Goal: Task Accomplishment & Management: Use online tool/utility

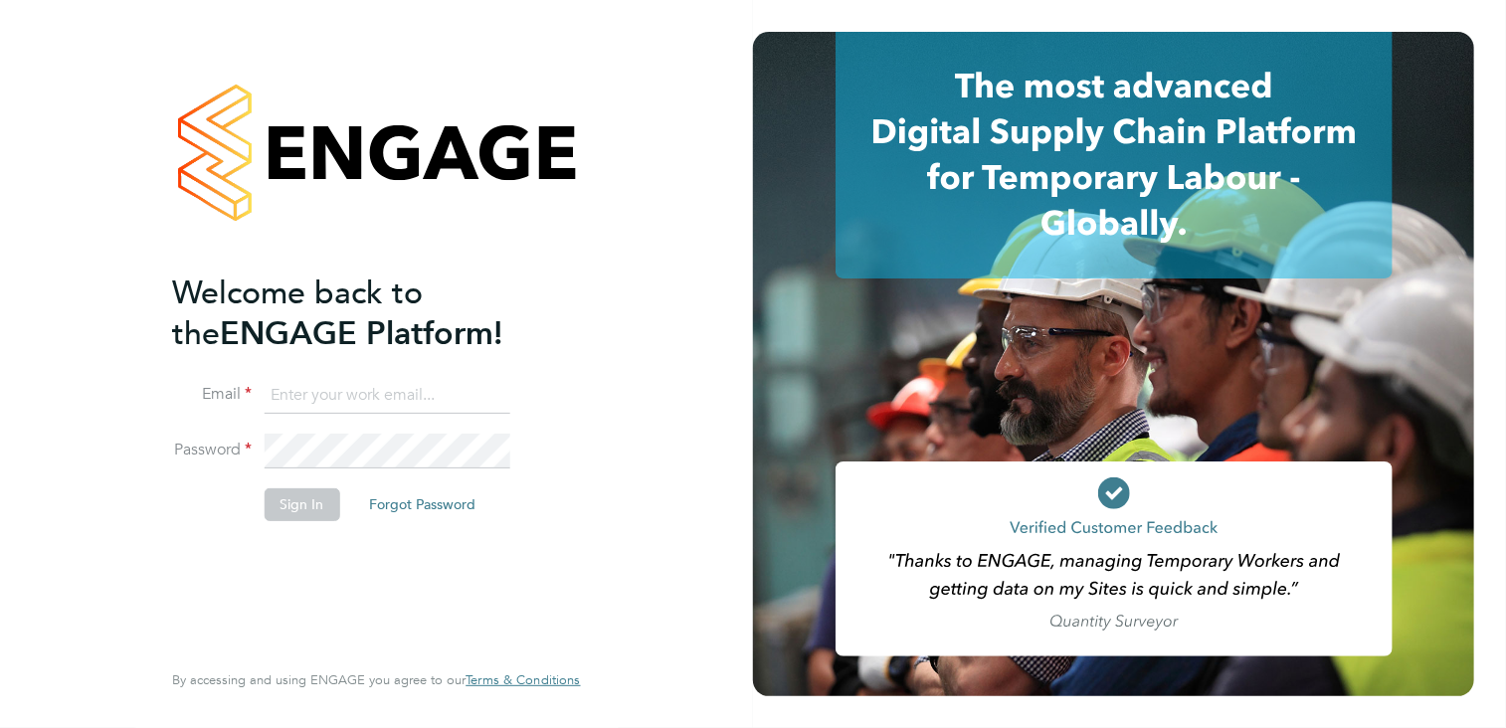
click at [314, 390] on input at bounding box center [387, 396] width 246 height 36
type input "[PERSON_NAME][EMAIL_ADDRESS][PERSON_NAME][DOMAIN_NAME]"
click at [295, 501] on button "Sign In" at bounding box center [302, 505] width 76 height 32
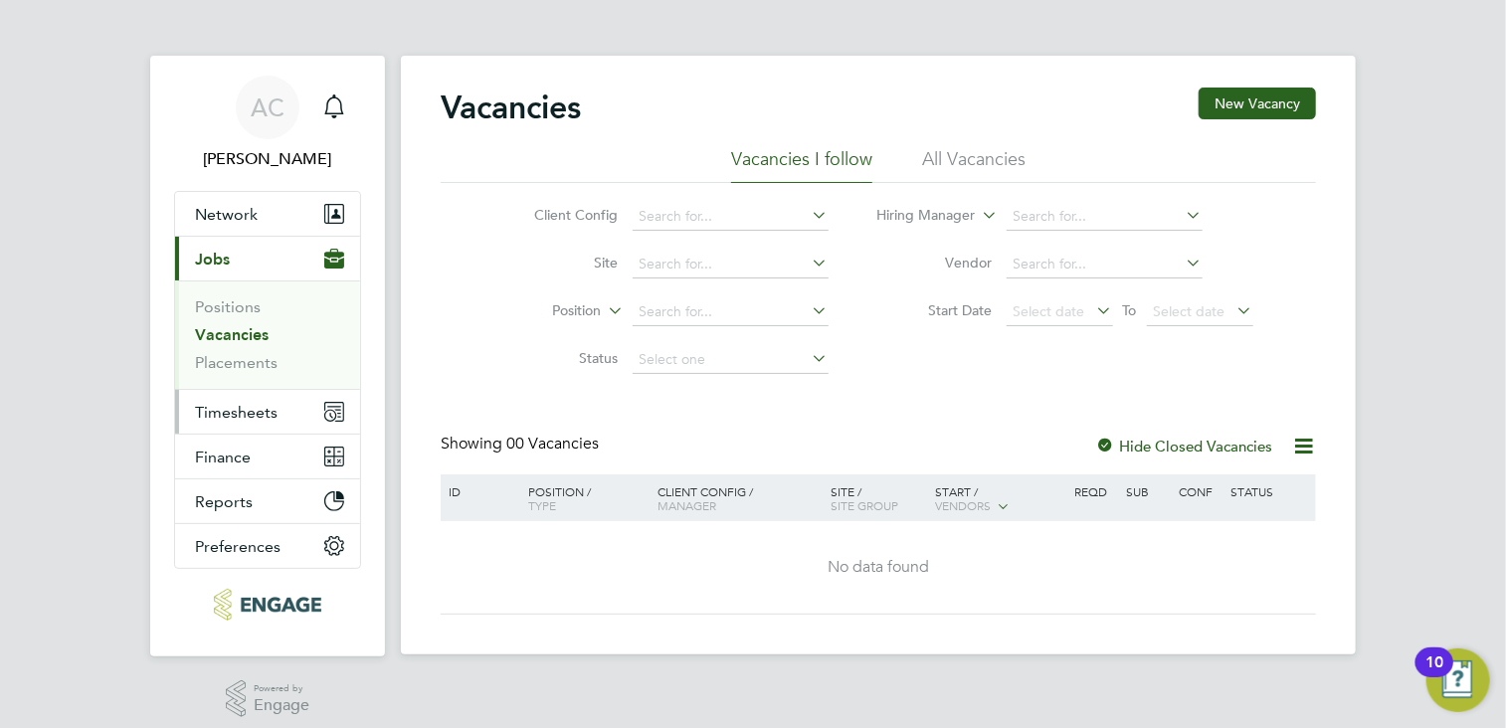
click at [237, 407] on span "Timesheets" at bounding box center [236, 412] width 83 height 19
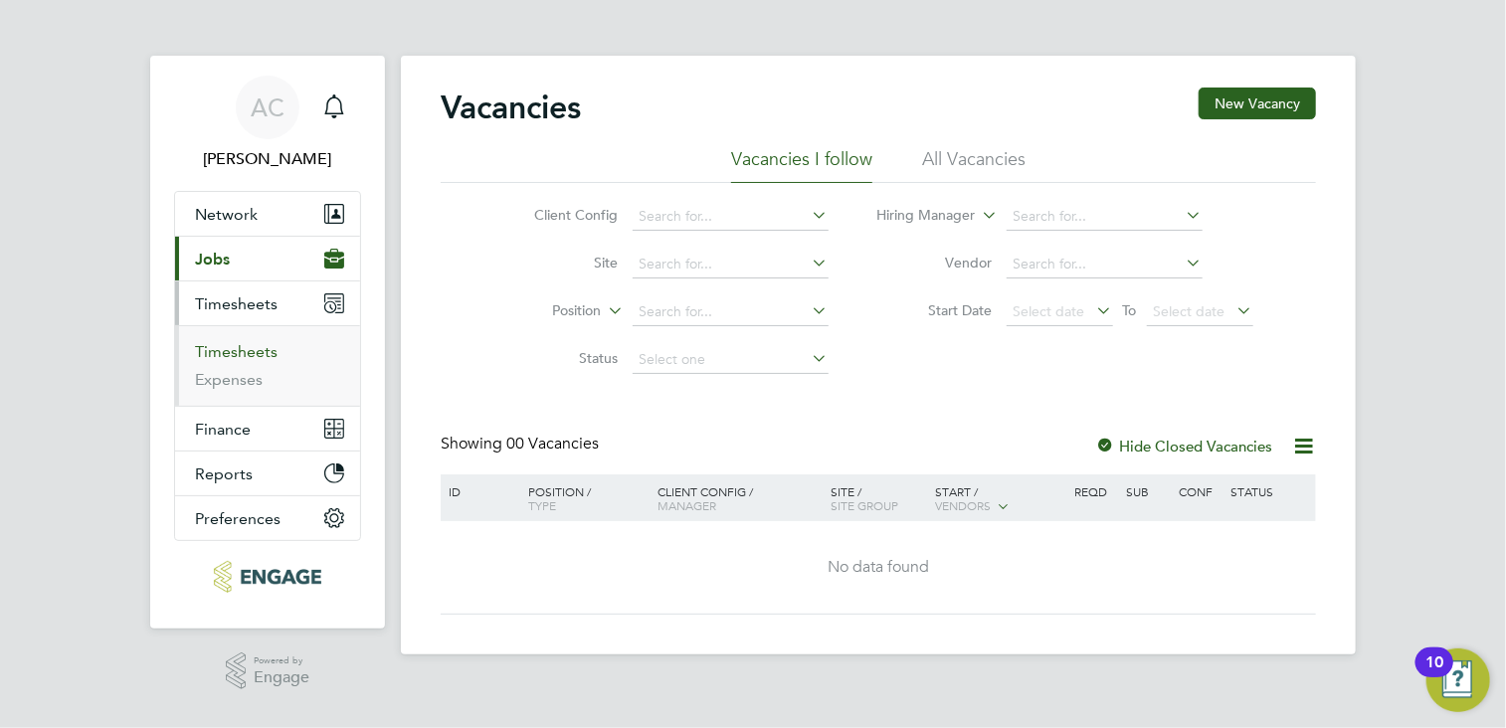
click at [234, 343] on link "Timesheets" at bounding box center [236, 351] width 83 height 19
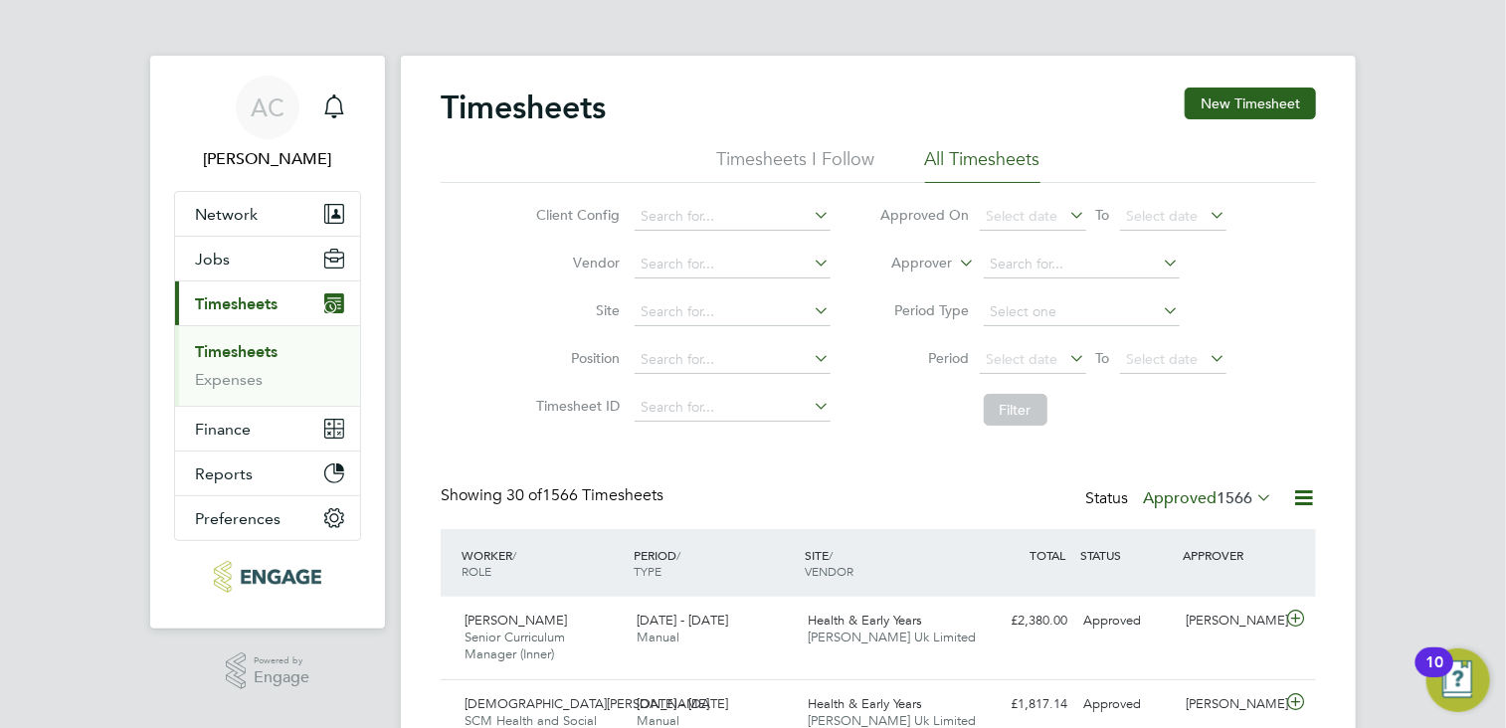
click at [1011, 346] on div "Select date To Select date" at bounding box center [1103, 360] width 247 height 28
click at [1022, 357] on span "Select date" at bounding box center [1023, 359] width 72 height 18
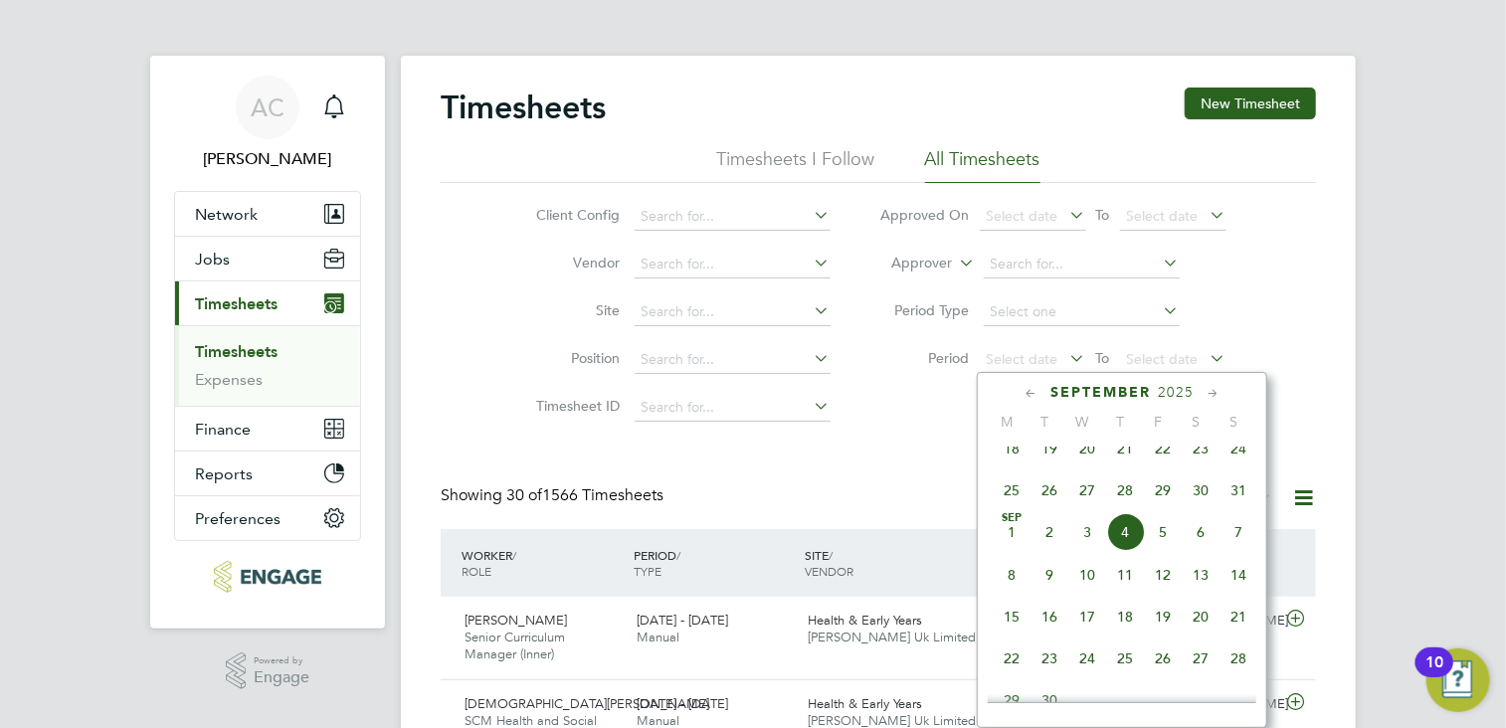
click at [1009, 506] on span "25" at bounding box center [1012, 491] width 38 height 38
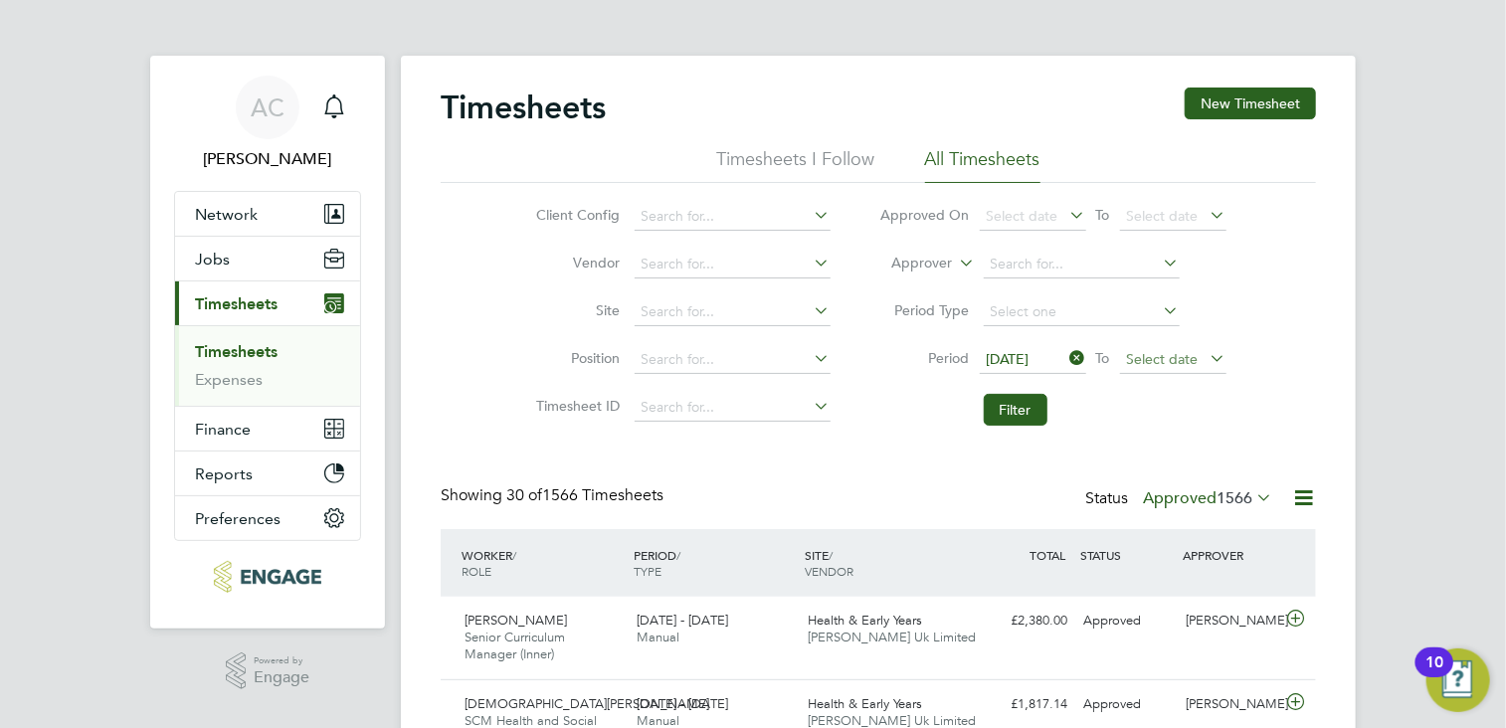
click at [1157, 361] on span "Select date" at bounding box center [1163, 359] width 72 height 18
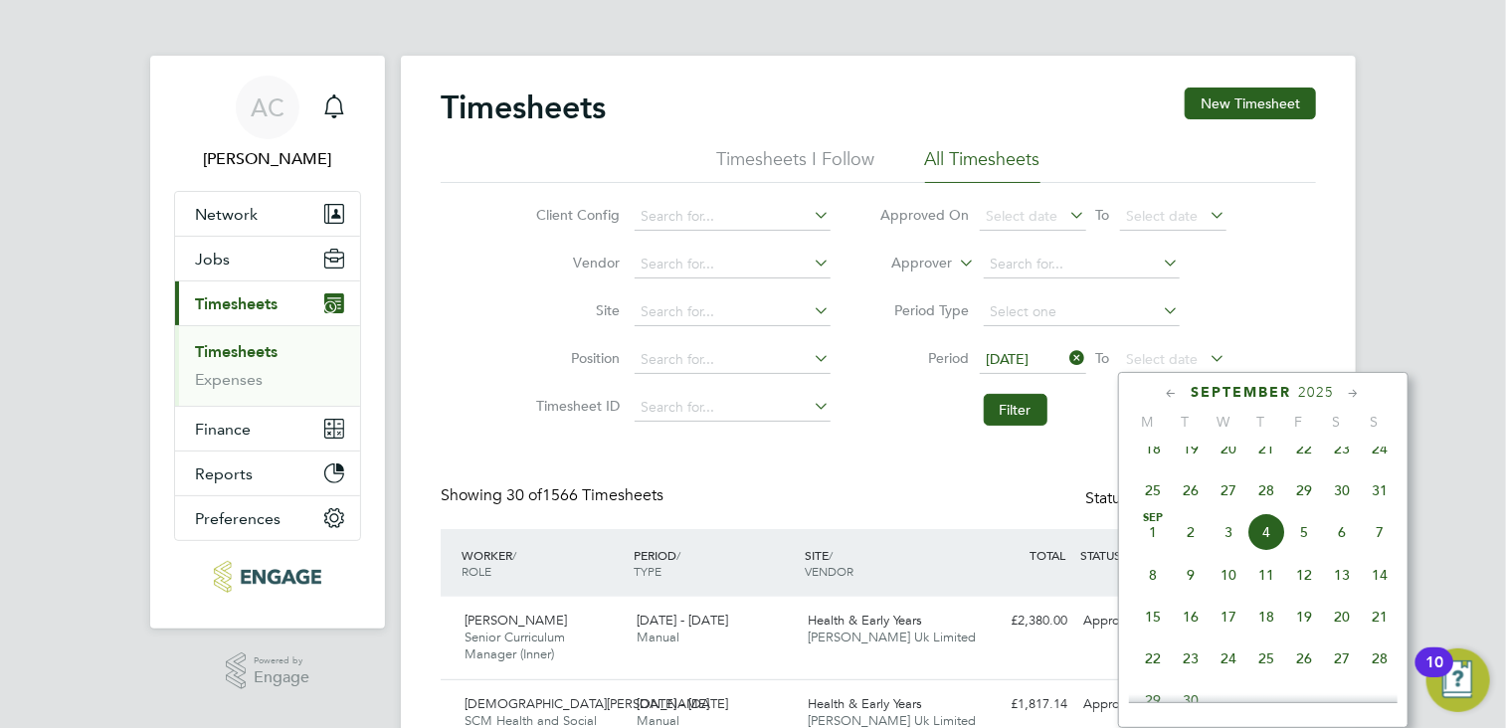
click at [1373, 508] on span "31" at bounding box center [1380, 491] width 38 height 38
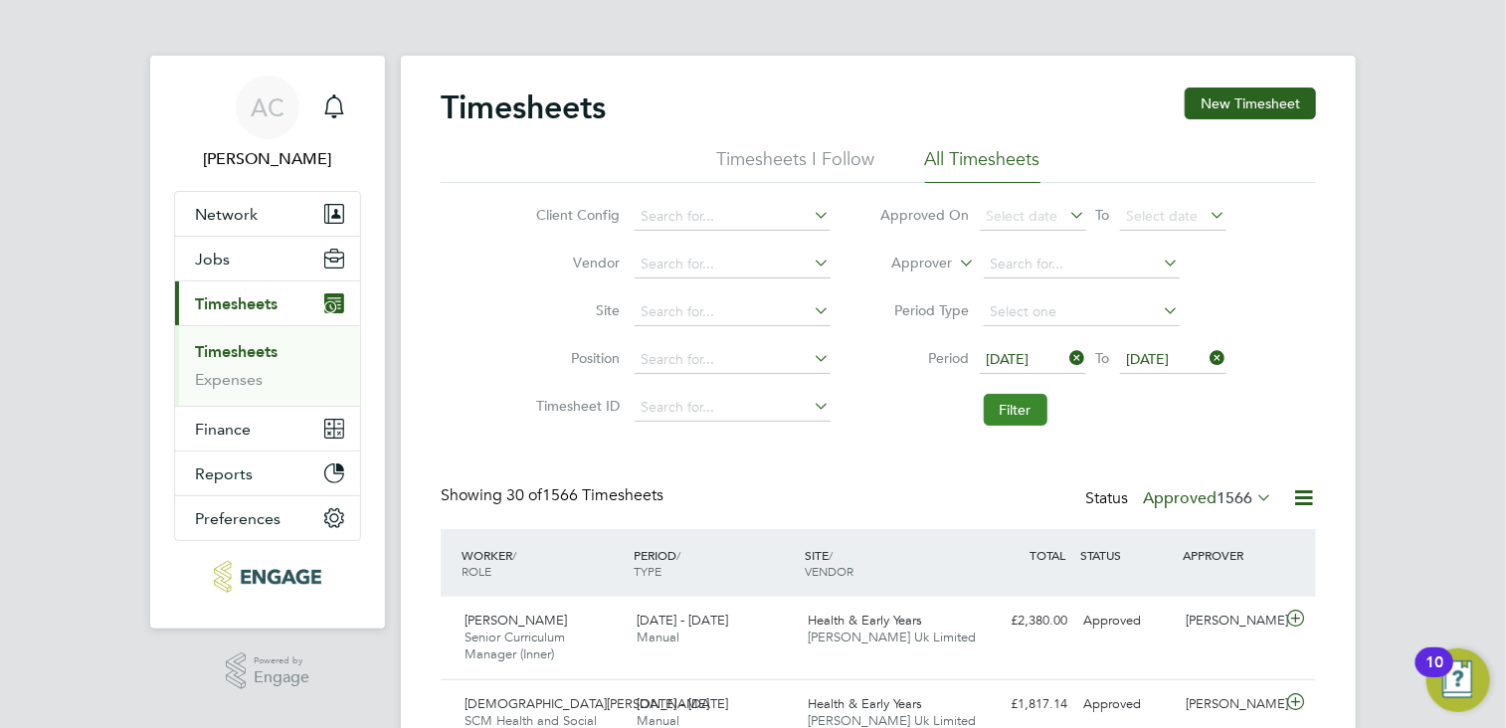
click at [1014, 406] on button "Filter" at bounding box center [1016, 410] width 64 height 32
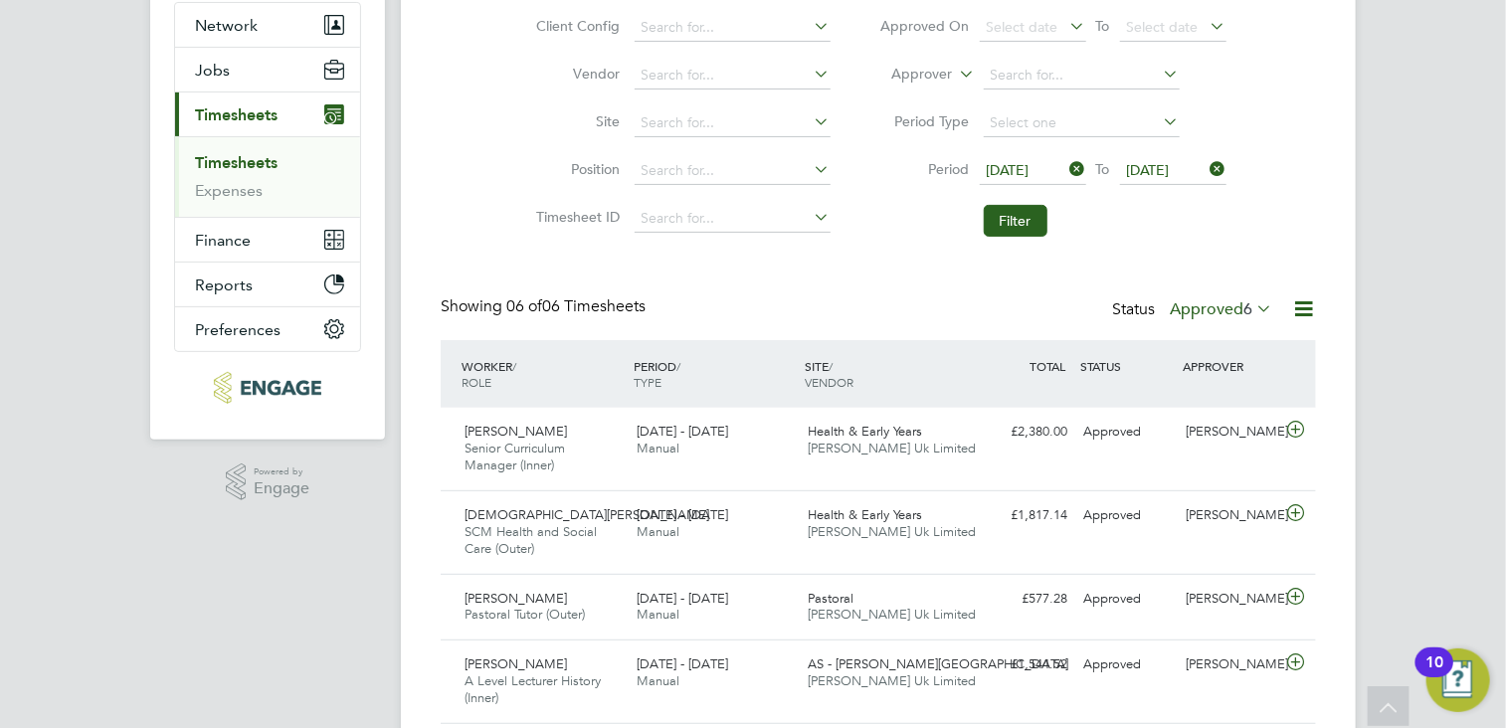
click at [1234, 303] on label "Approved 6" at bounding box center [1221, 309] width 102 height 20
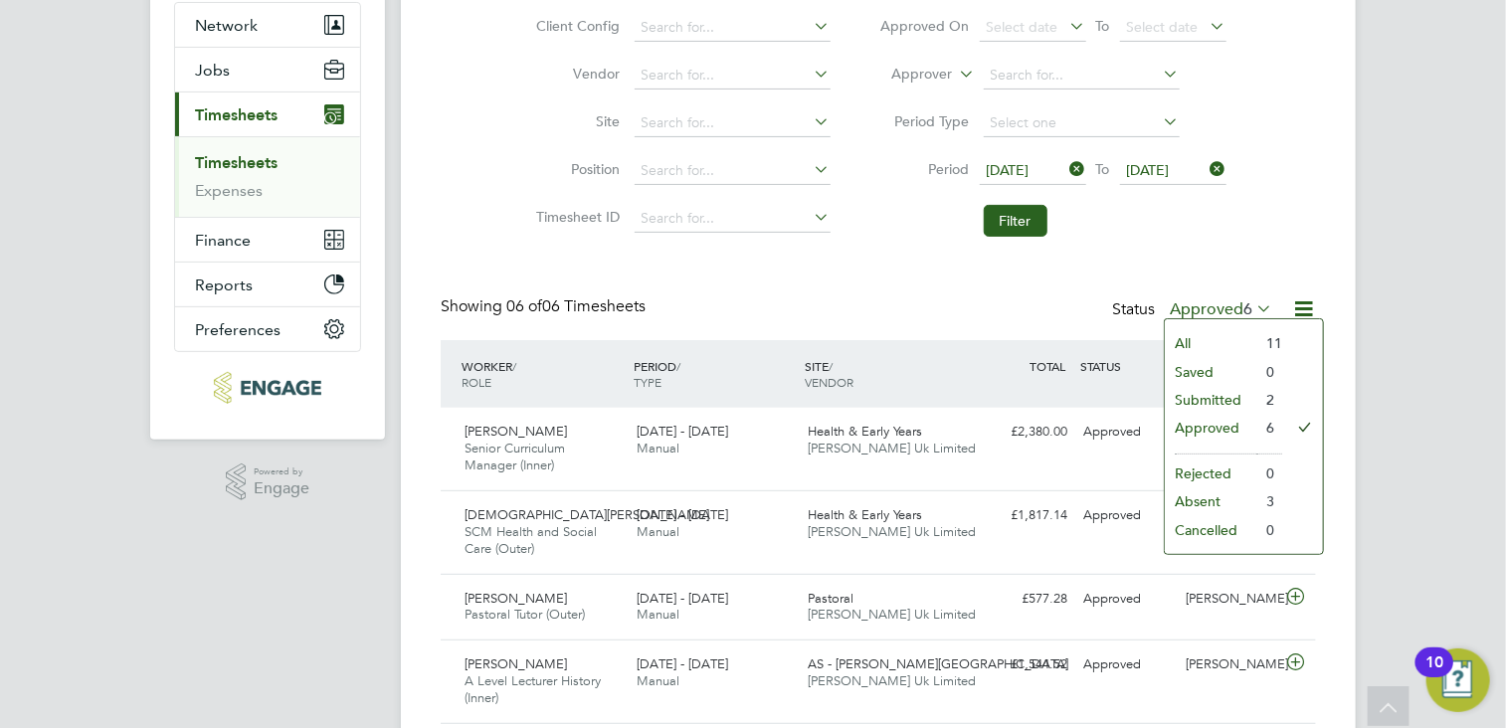
click at [1190, 392] on li "Submitted" at bounding box center [1211, 400] width 92 height 28
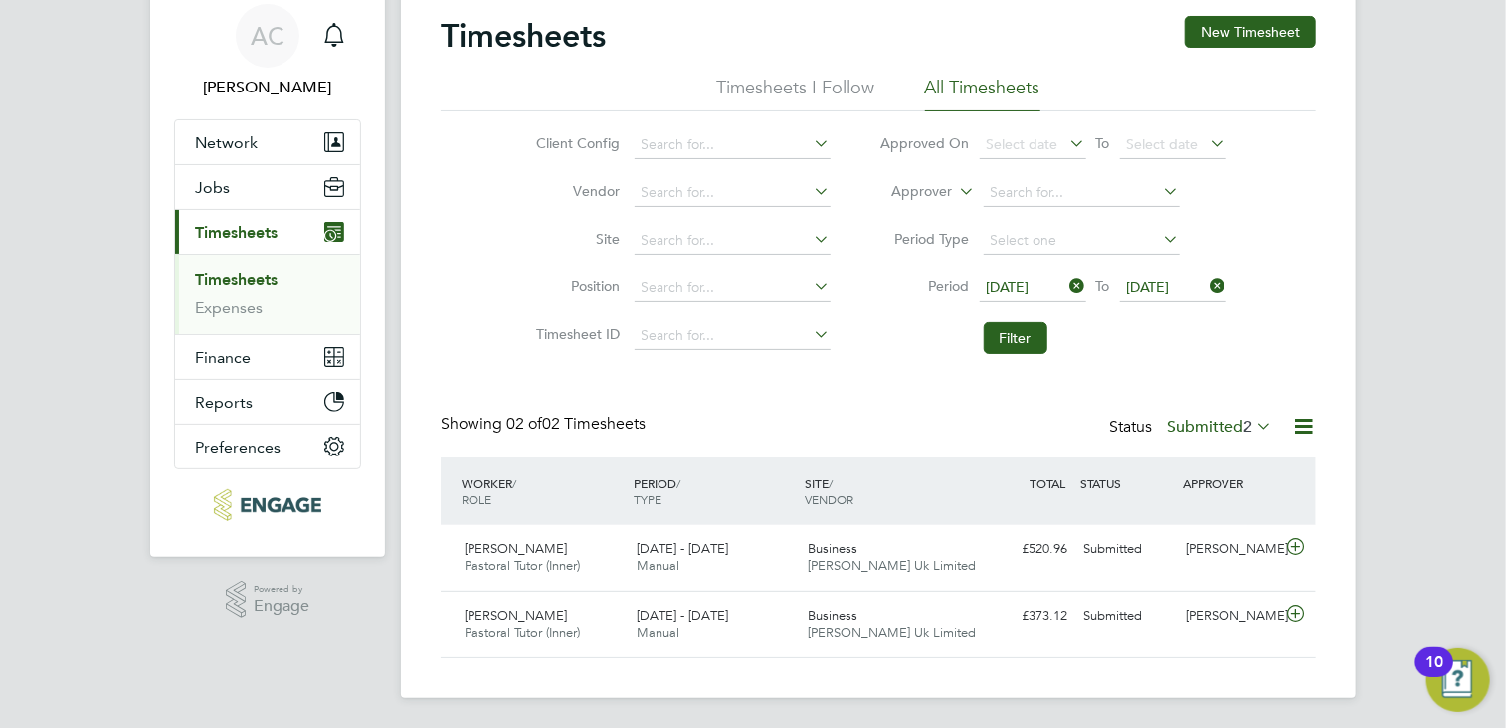
click at [1010, 286] on span "[DATE]" at bounding box center [1008, 288] width 43 height 18
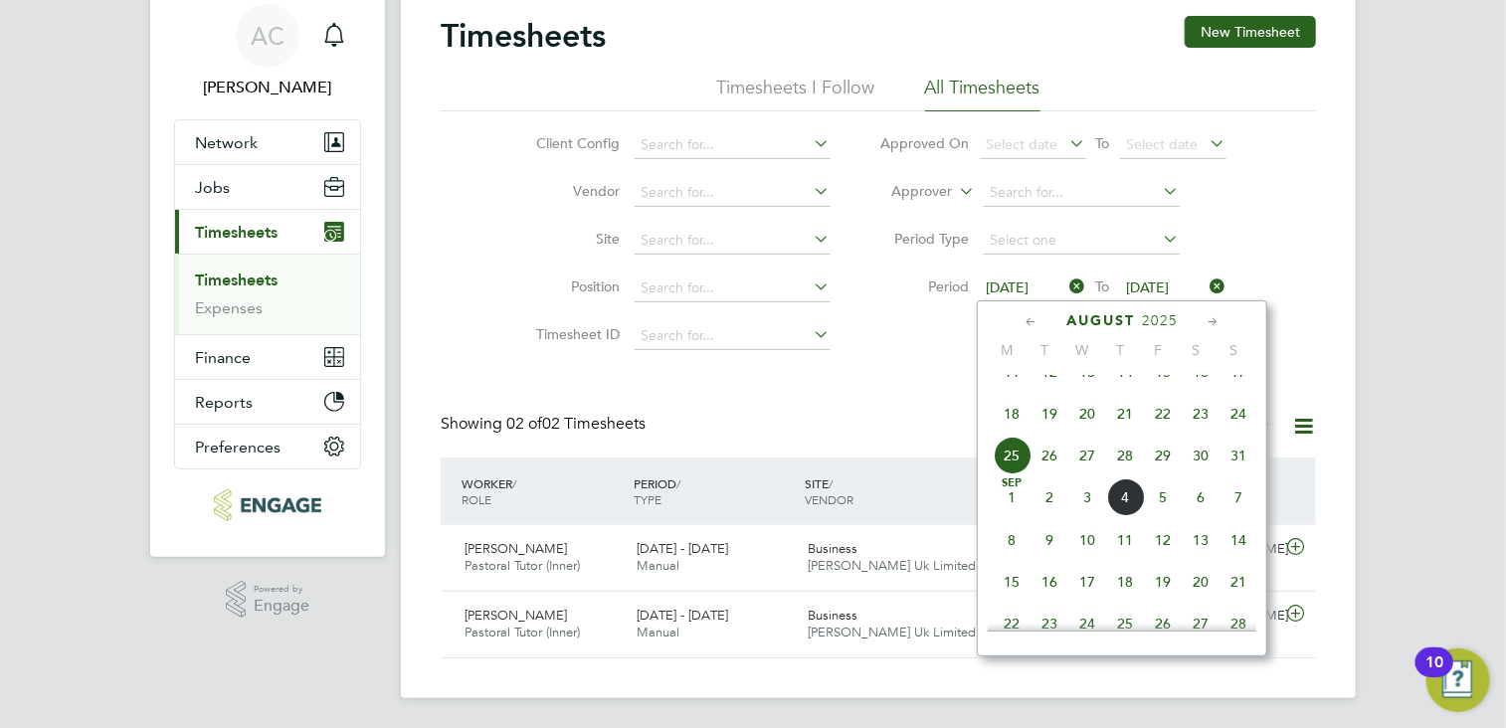
click at [1011, 433] on span "18" at bounding box center [1012, 414] width 38 height 38
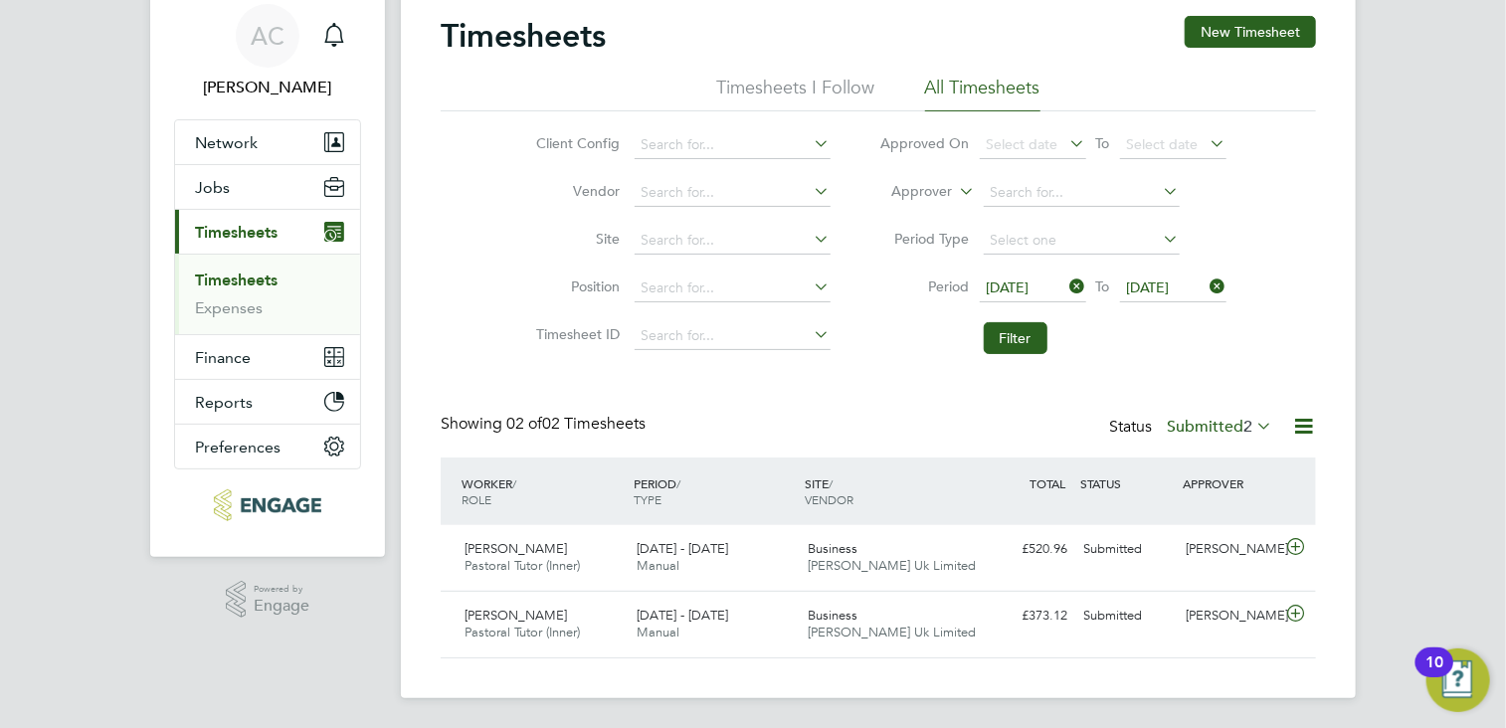
click at [1147, 294] on span "[DATE]" at bounding box center [1148, 288] width 43 height 18
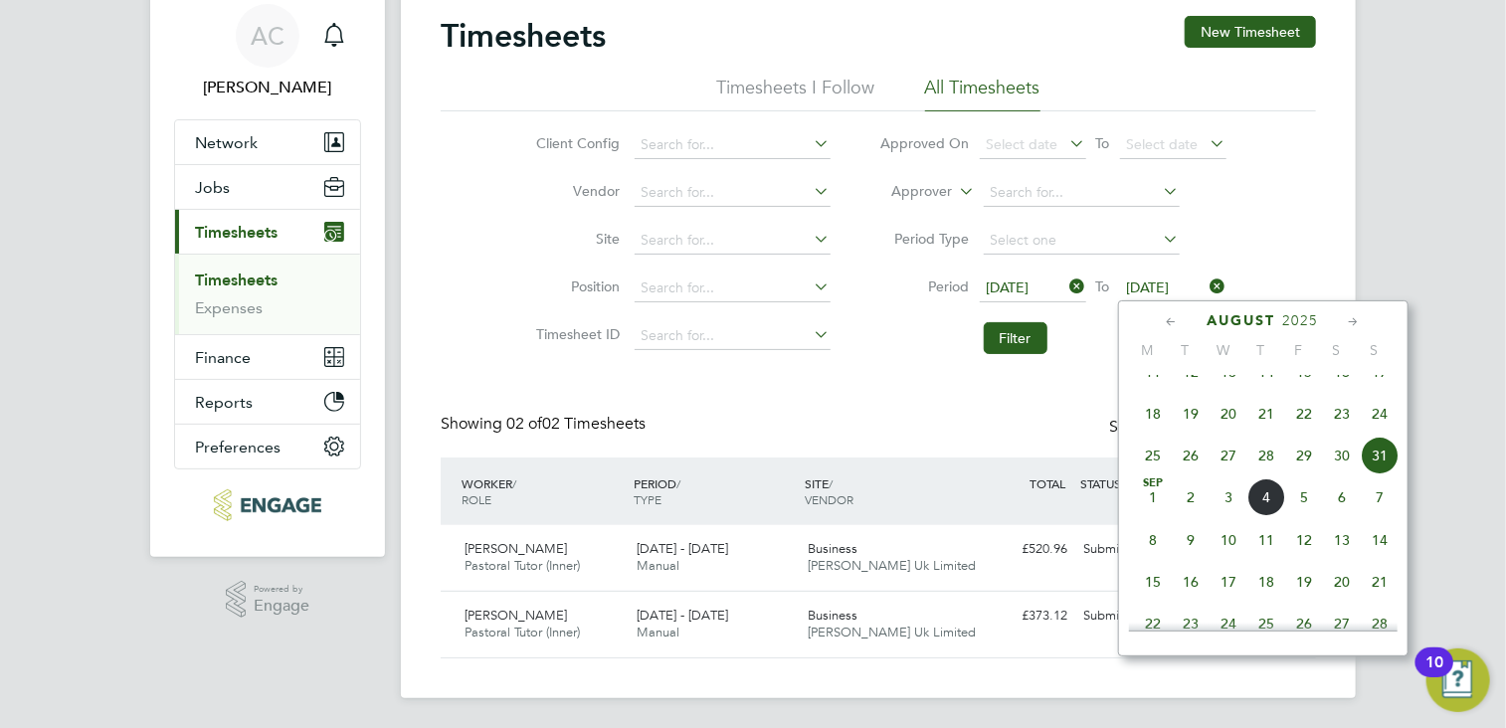
click at [1377, 431] on span "24" at bounding box center [1380, 414] width 38 height 38
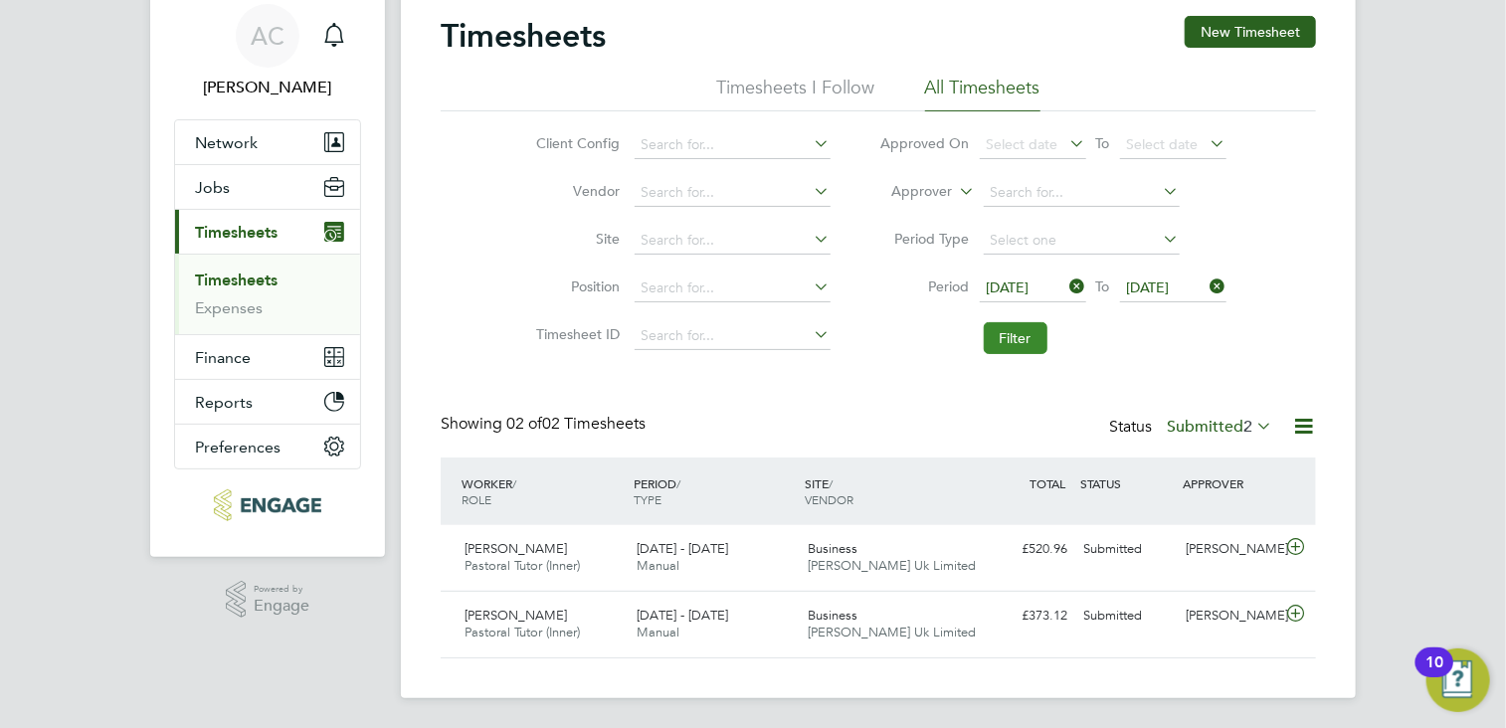
click at [1015, 339] on button "Filter" at bounding box center [1016, 338] width 64 height 32
